Goal: Navigation & Orientation: Find specific page/section

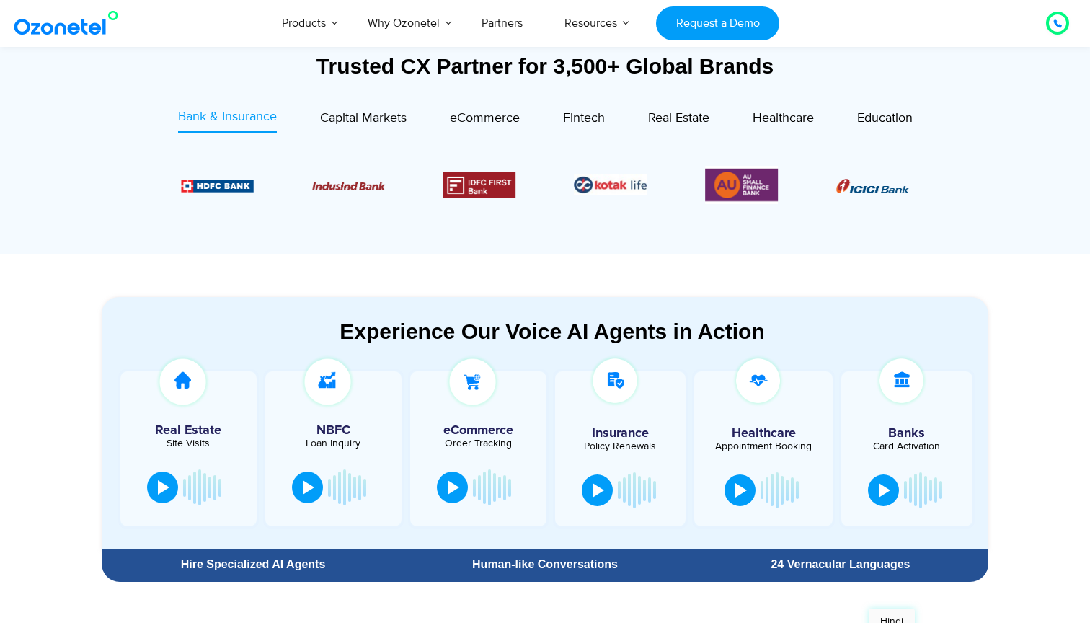
scroll to position [552, 0]
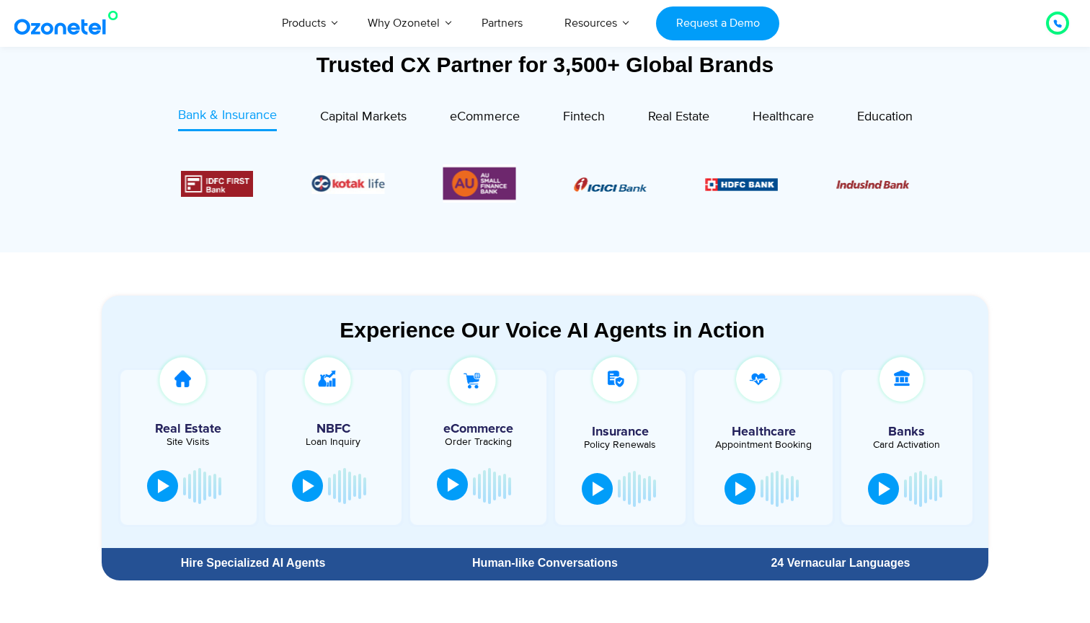
click at [454, 479] on div at bounding box center [453, 484] width 12 height 14
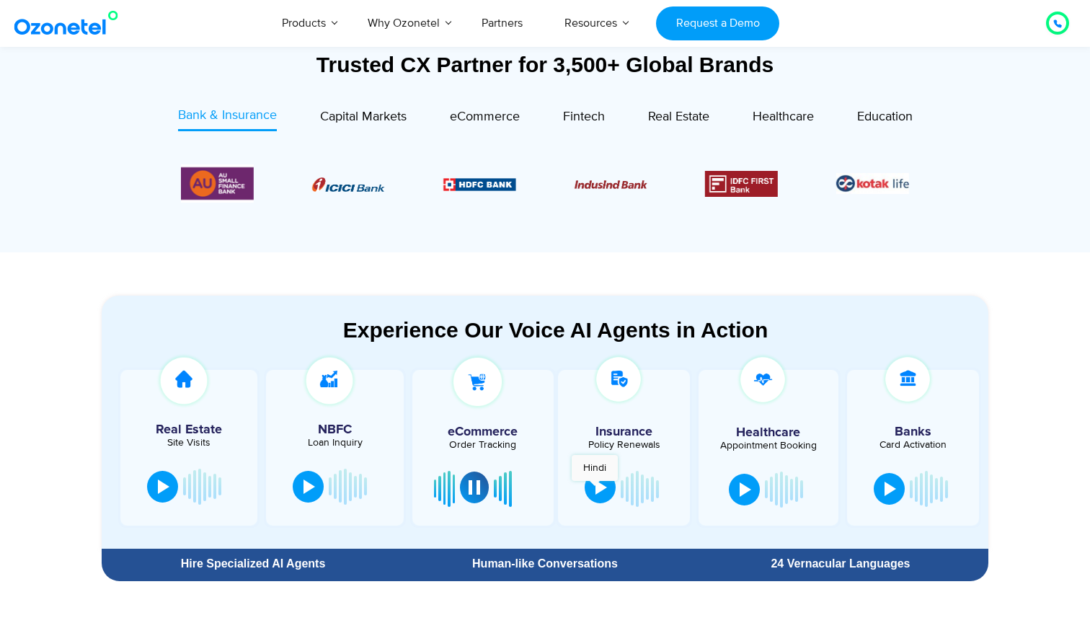
click at [594, 488] on button at bounding box center [599, 487] width 31 height 32
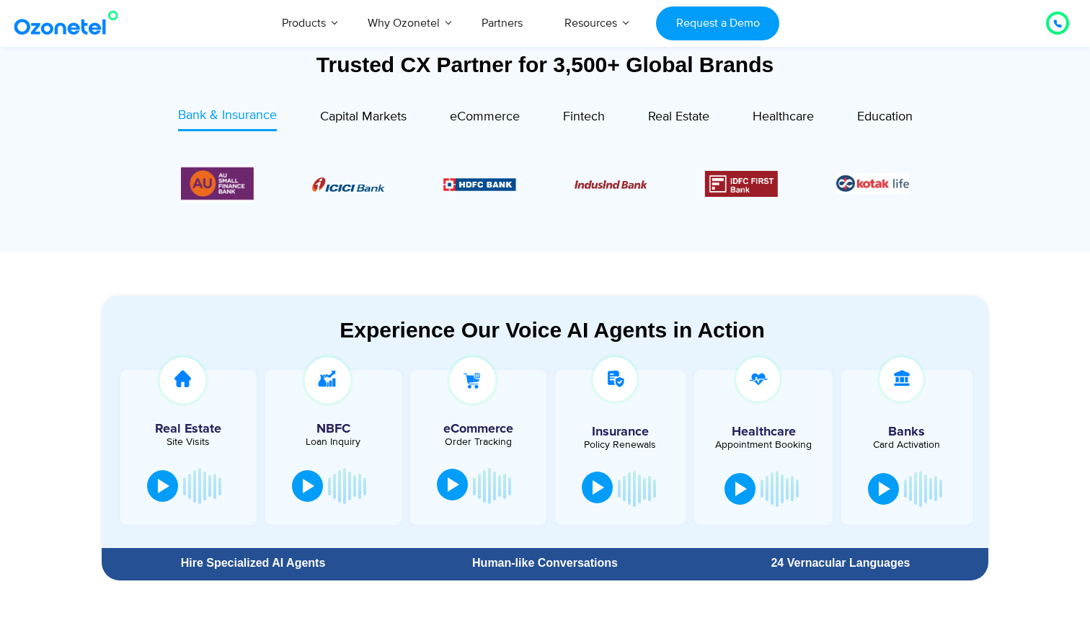
click at [597, 494] on button at bounding box center [597, 487] width 31 height 32
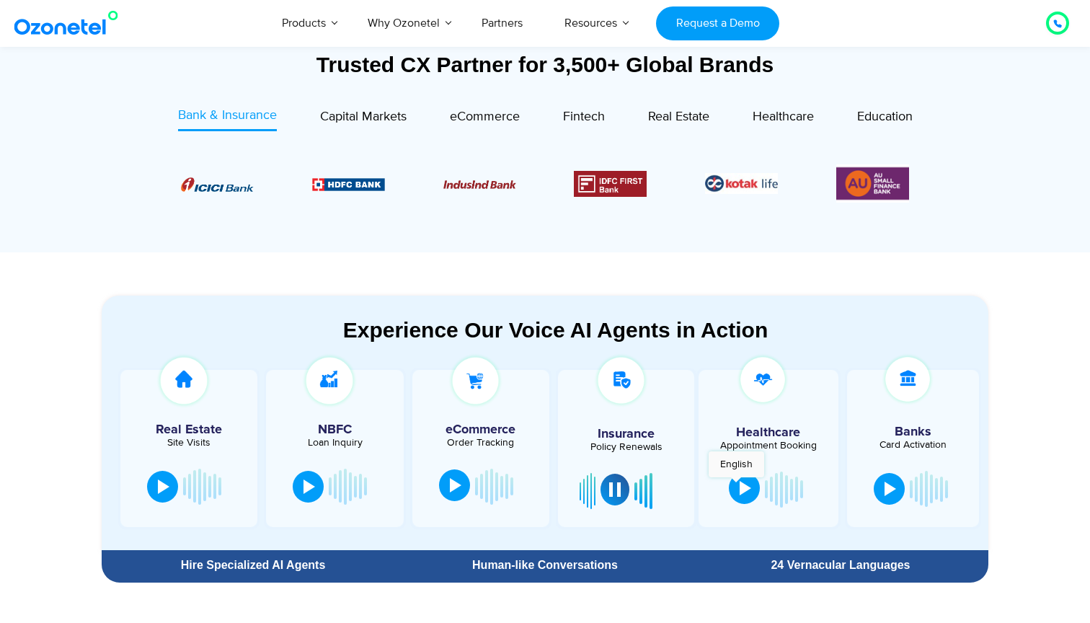
click at [736, 484] on button at bounding box center [744, 488] width 31 height 32
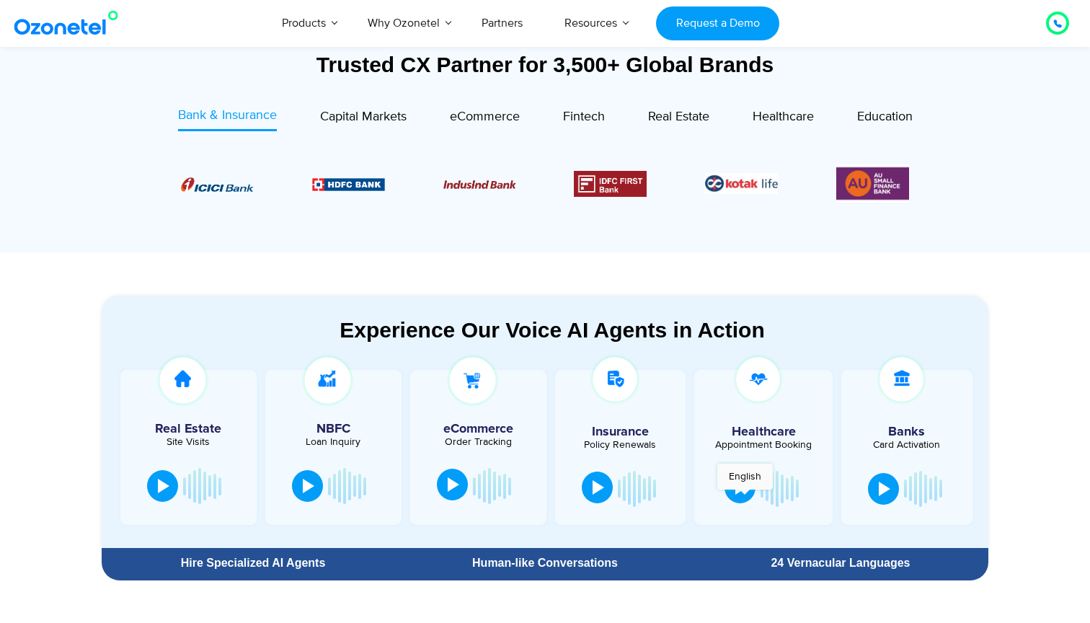
click at [744, 496] on button at bounding box center [739, 487] width 31 height 32
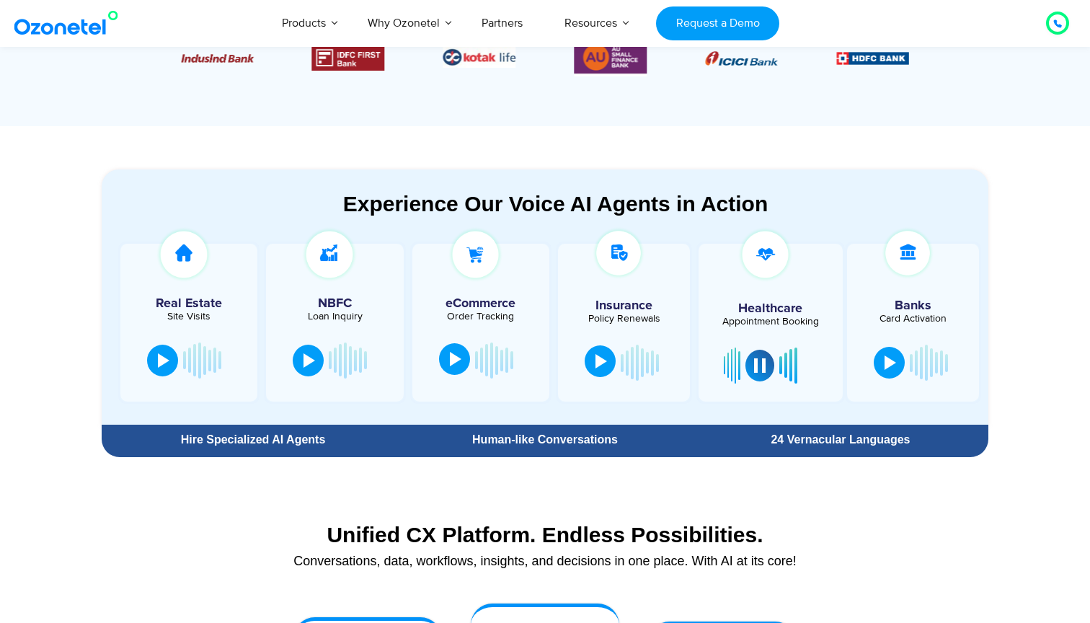
scroll to position [675, 0]
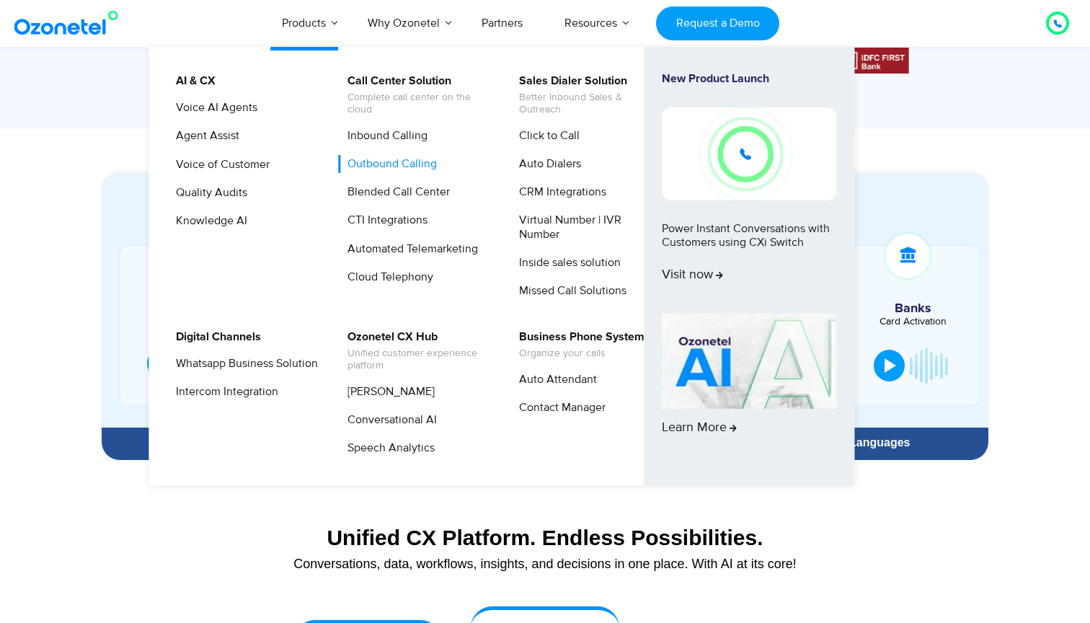
click at [396, 165] on link "Outbound Calling" at bounding box center [388, 164] width 101 height 18
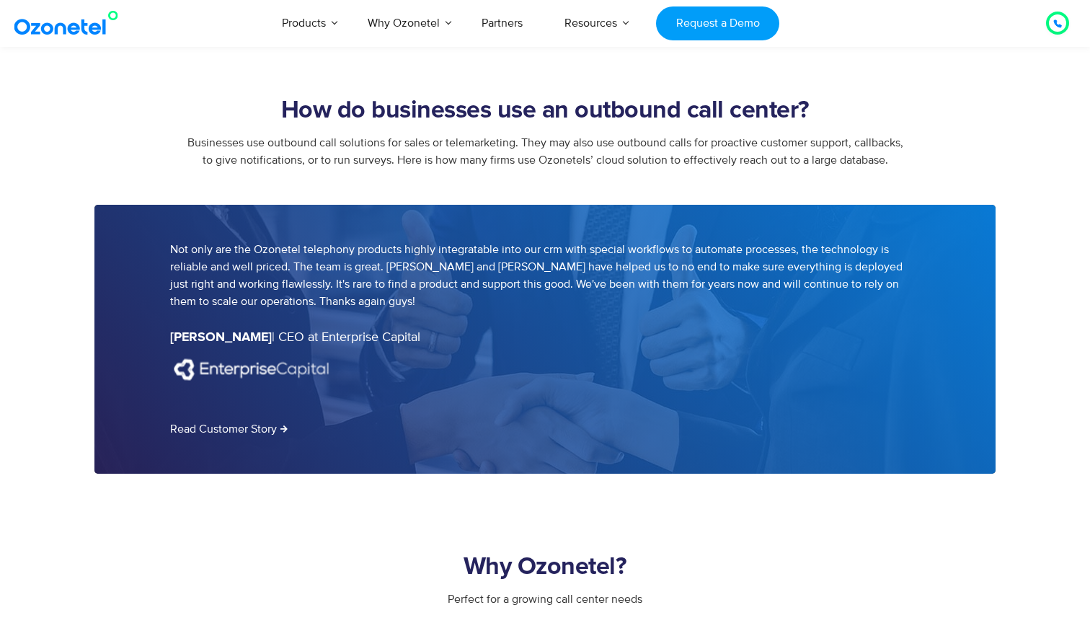
scroll to position [1785, 0]
